Goal: Find contact information: Find contact information

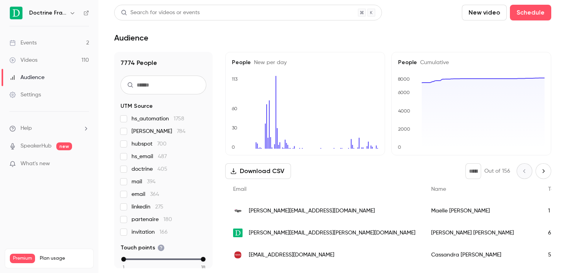
click at [71, 11] on icon "button" at bounding box center [72, 13] width 6 height 6
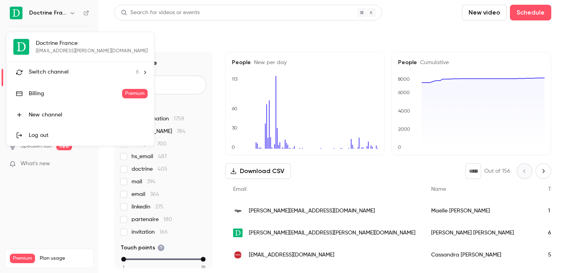
click at [67, 72] on span "Switch channel" at bounding box center [49, 72] width 40 height 8
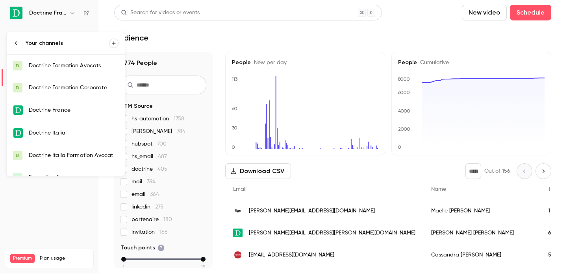
click at [68, 91] on div "Doctrine Formation Corporate" at bounding box center [74, 88] width 90 height 8
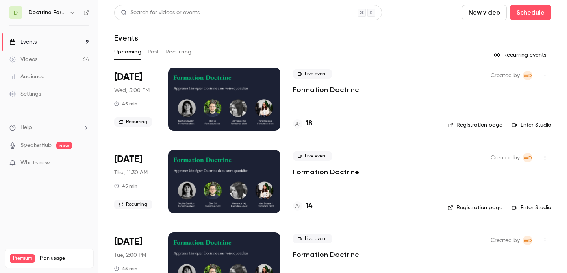
click at [157, 54] on button "Past" at bounding box center [153, 52] width 11 height 13
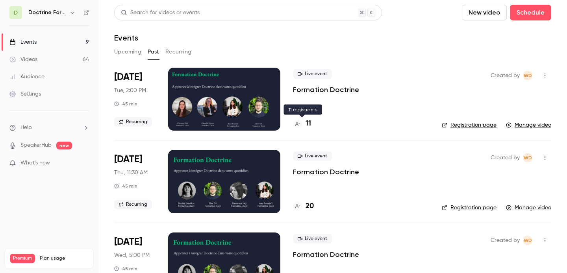
click at [304, 122] on div "11" at bounding box center [302, 124] width 18 height 11
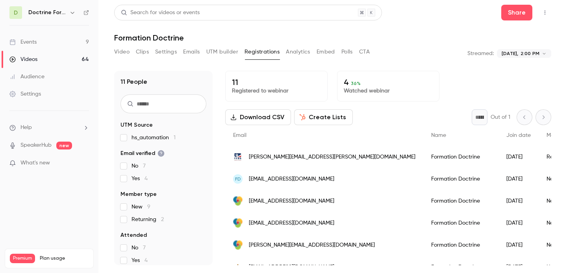
click at [301, 159] on span "[PERSON_NAME][EMAIL_ADDRESS][PERSON_NAME][DOMAIN_NAME]" at bounding box center [332, 157] width 167 height 8
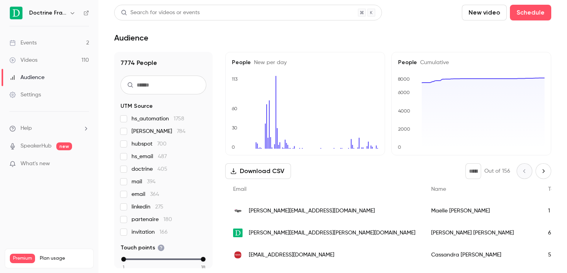
click at [74, 14] on icon "button" at bounding box center [72, 13] width 6 height 6
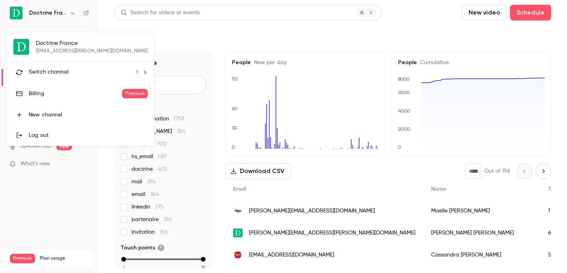
click at [55, 72] on span "Switch channel" at bounding box center [49, 72] width 40 height 8
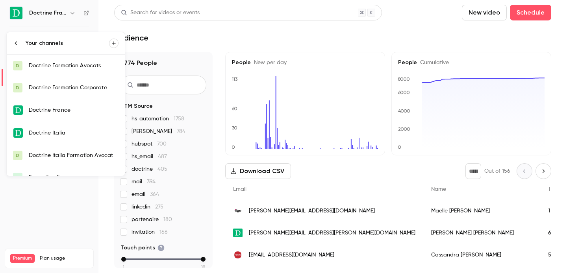
click at [77, 89] on div "Doctrine Formation Corporate" at bounding box center [74, 88] width 90 height 8
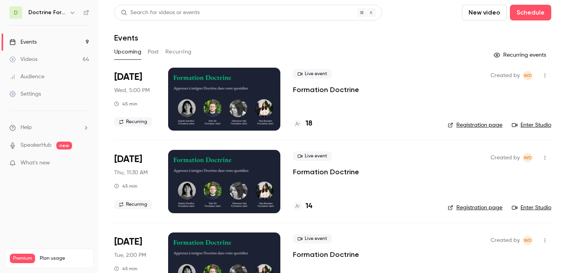
click at [157, 47] on button "Past" at bounding box center [153, 52] width 11 height 13
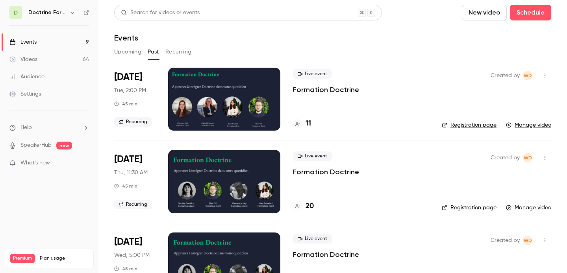
click at [309, 121] on h4 "11" at bounding box center [309, 124] width 6 height 11
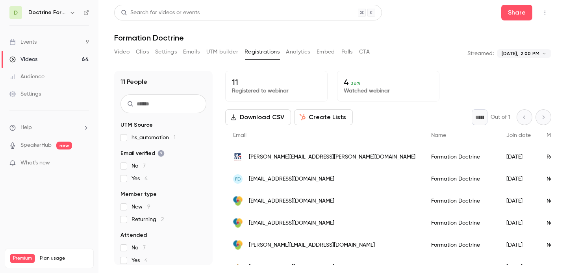
click at [306, 179] on div "FD [EMAIL_ADDRESS][DOMAIN_NAME]" at bounding box center [324, 179] width 198 height 22
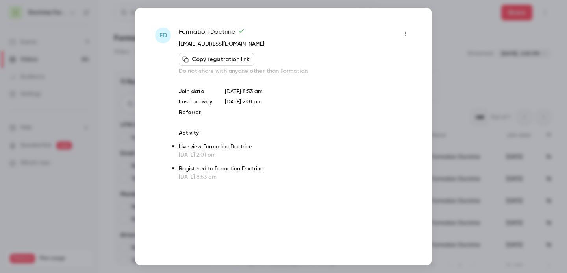
click at [449, 69] on div at bounding box center [283, 136] width 567 height 273
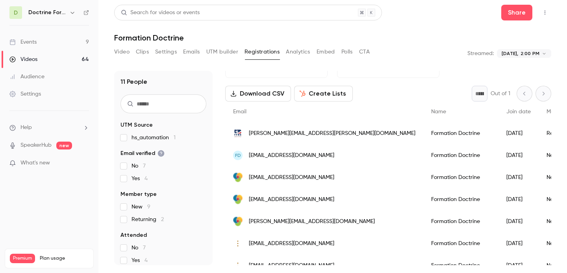
scroll to position [30, 0]
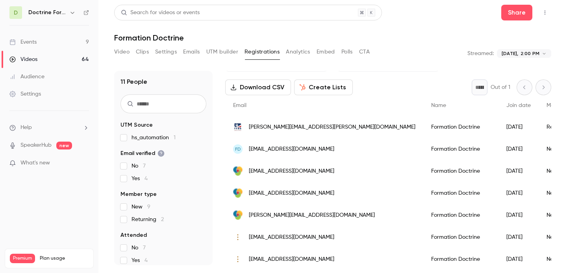
click at [293, 169] on span "[EMAIL_ADDRESS][DOMAIN_NAME]" at bounding box center [291, 171] width 85 height 8
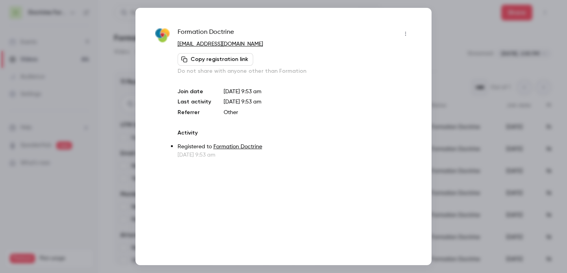
click at [469, 68] on div at bounding box center [283, 136] width 567 height 273
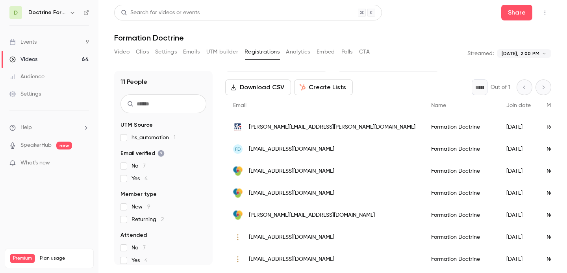
click at [303, 198] on div "[EMAIL_ADDRESS][DOMAIN_NAME]" at bounding box center [324, 193] width 198 height 22
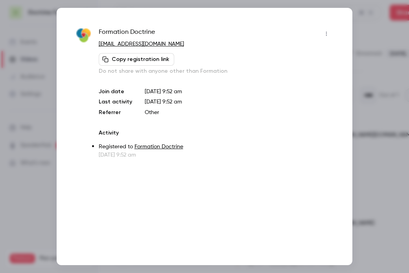
click at [369, 39] on div at bounding box center [204, 136] width 409 height 273
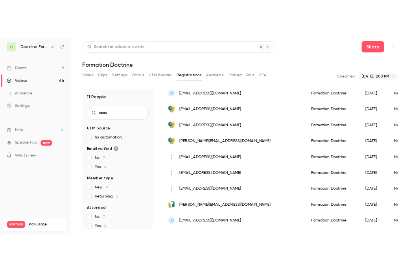
scroll to position [123, 0]
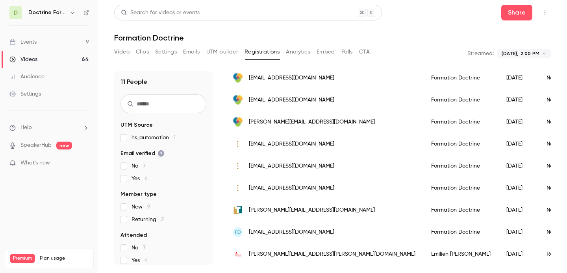
click at [296, 124] on span "[PERSON_NAME][EMAIL_ADDRESS][DOMAIN_NAME]" at bounding box center [312, 122] width 126 height 8
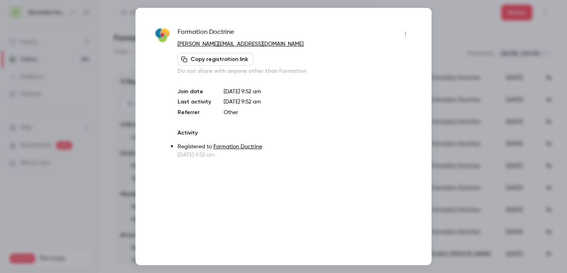
click at [454, 33] on div at bounding box center [283, 136] width 567 height 273
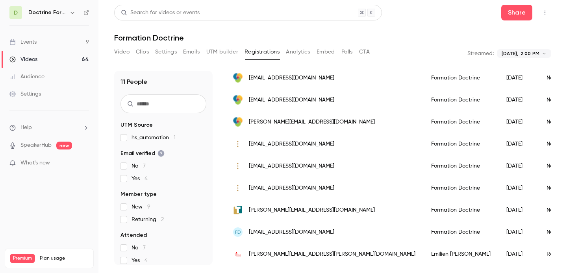
click at [312, 144] on span "[EMAIL_ADDRESS][DOMAIN_NAME]" at bounding box center [291, 144] width 85 height 8
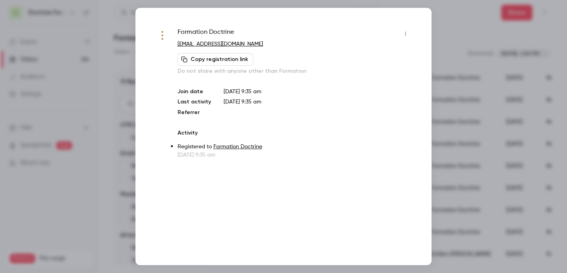
click at [459, 34] on div at bounding box center [283, 136] width 567 height 273
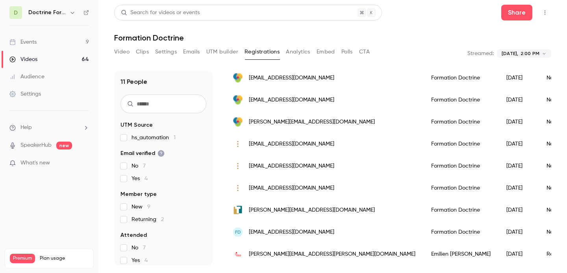
click at [291, 167] on span "[EMAIL_ADDRESS][DOMAIN_NAME]" at bounding box center [291, 166] width 85 height 8
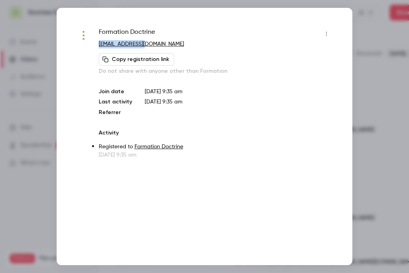
scroll to position [131, 0]
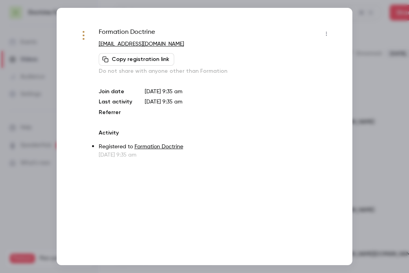
click at [373, 24] on div at bounding box center [204, 136] width 409 height 273
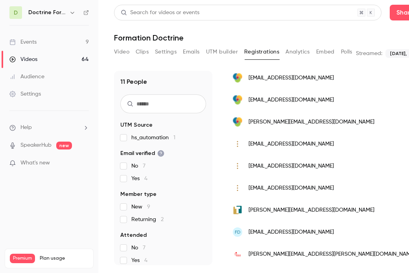
click at [275, 191] on span "[EMAIL_ADDRESS][DOMAIN_NAME]" at bounding box center [291, 188] width 85 height 8
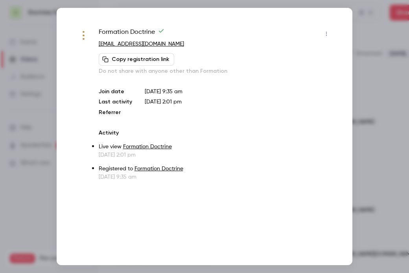
click at [363, 37] on div at bounding box center [204, 136] width 409 height 273
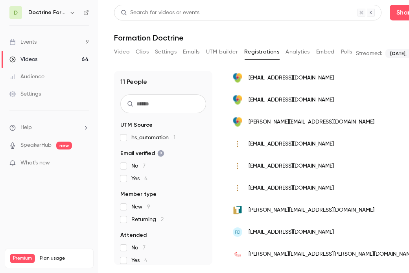
scroll to position [123, 0]
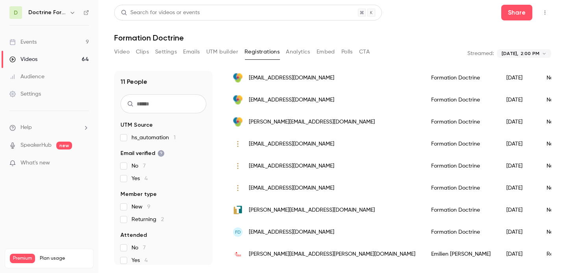
click at [302, 211] on span "[PERSON_NAME][EMAIL_ADDRESS][DOMAIN_NAME]" at bounding box center [312, 210] width 126 height 8
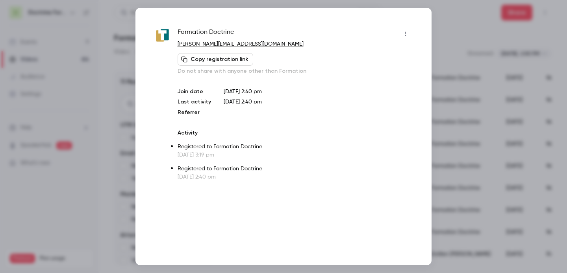
click at [455, 60] on div at bounding box center [283, 136] width 567 height 273
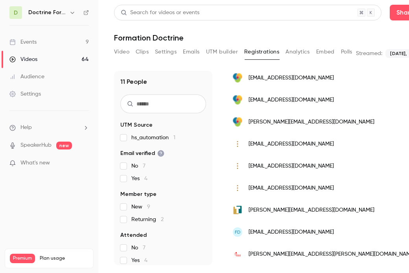
scroll to position [0, 0]
click at [280, 233] on span "[EMAIL_ADDRESS][DOMAIN_NAME]" at bounding box center [291, 232] width 85 height 8
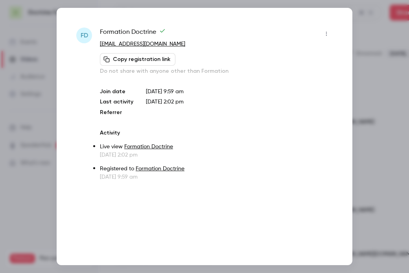
click at [365, 47] on div at bounding box center [204, 136] width 409 height 273
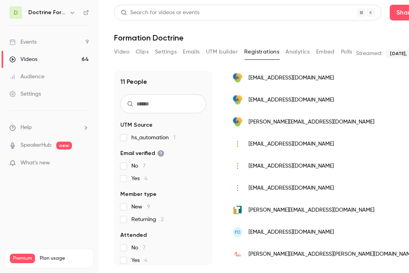
click at [280, 253] on span "[PERSON_NAME][EMAIL_ADDRESS][PERSON_NAME][DOMAIN_NAME]" at bounding box center [332, 254] width 167 height 8
